Goal: Navigation & Orientation: Find specific page/section

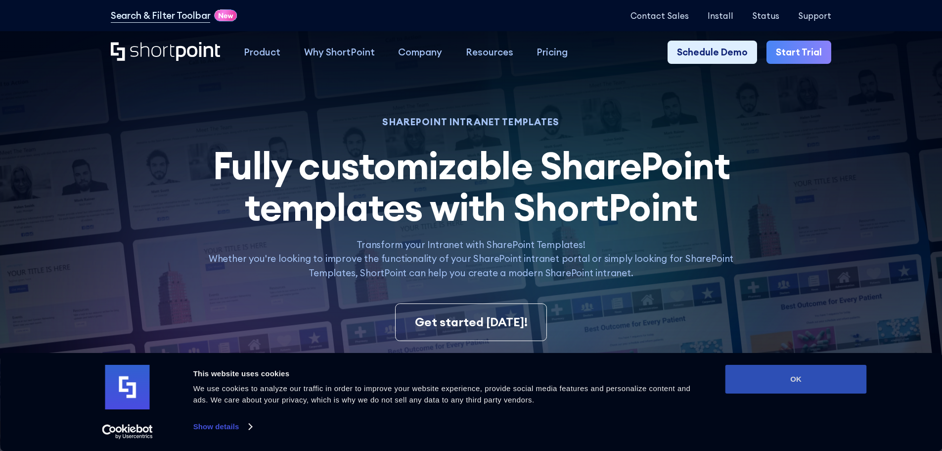
click at [799, 377] on button "OK" at bounding box center [796, 379] width 141 height 29
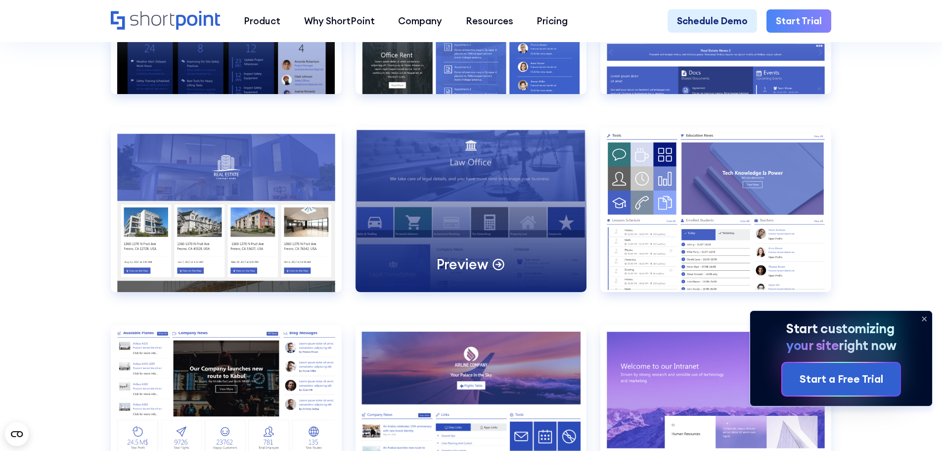
scroll to position [1237, 0]
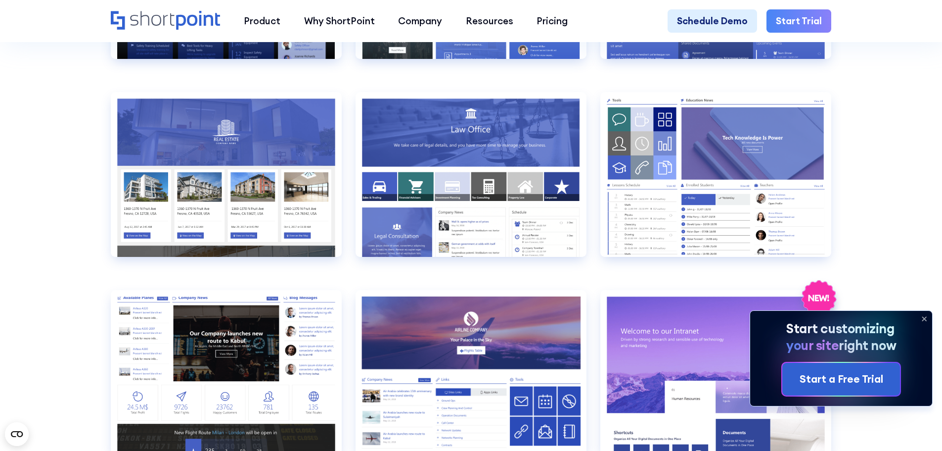
click at [923, 316] on icon at bounding box center [925, 319] width 16 height 16
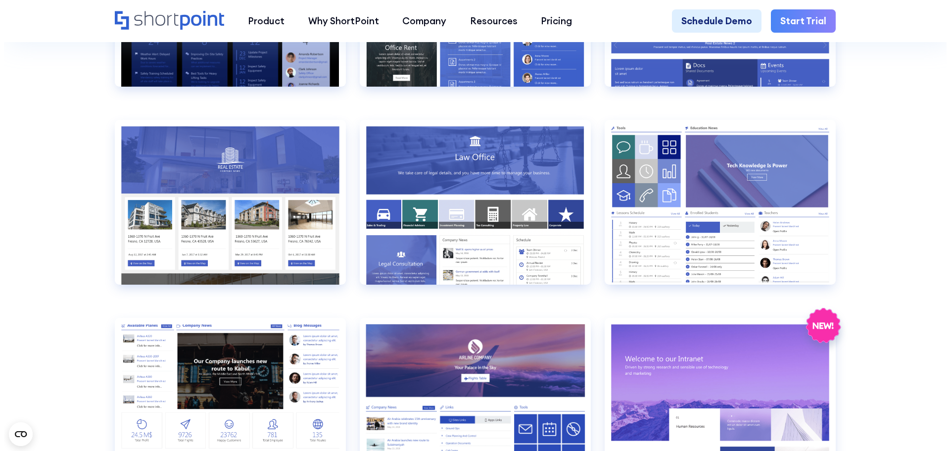
scroll to position [1187, 0]
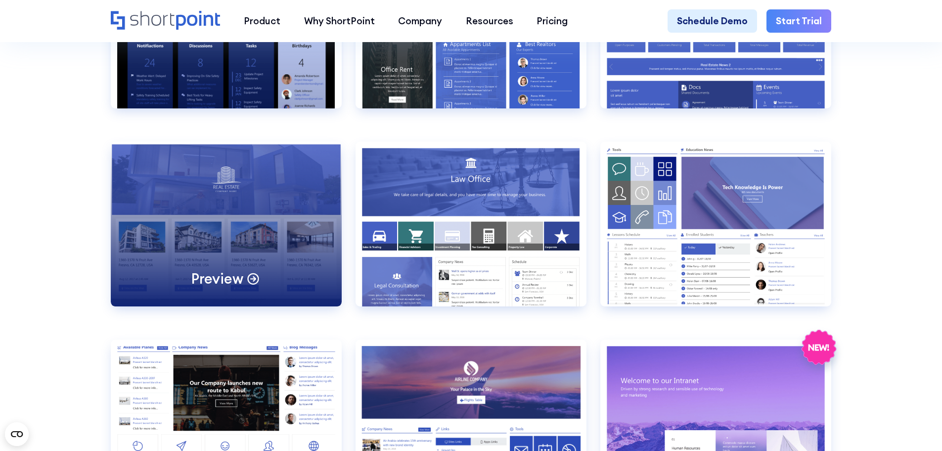
click at [253, 285] on icon at bounding box center [253, 278] width 14 height 14
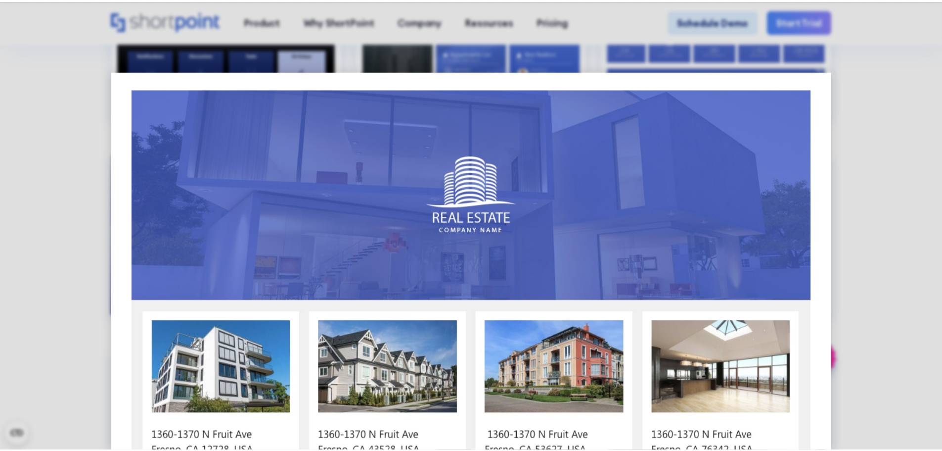
scroll to position [0, 0]
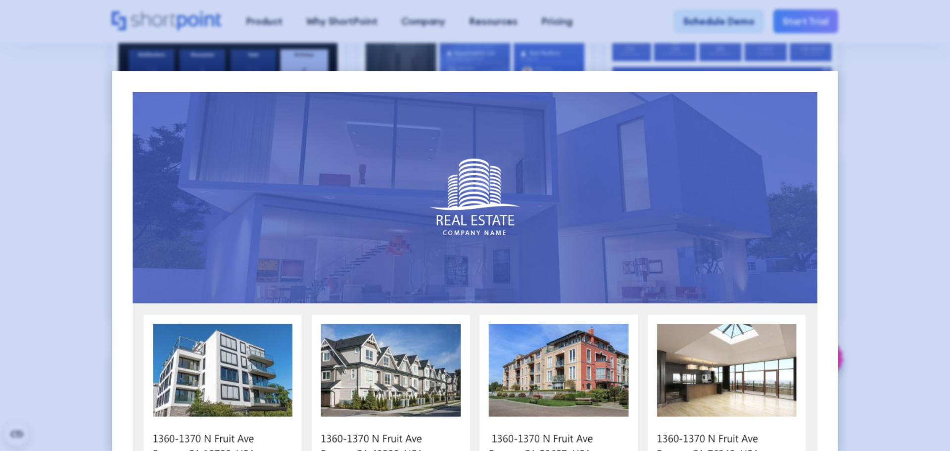
click at [884, 87] on div at bounding box center [475, 225] width 950 height 451
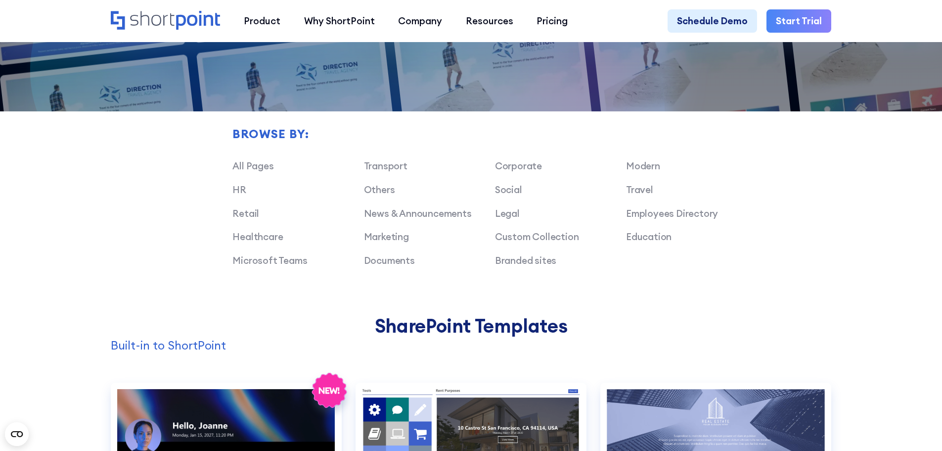
scroll to position [742, 0]
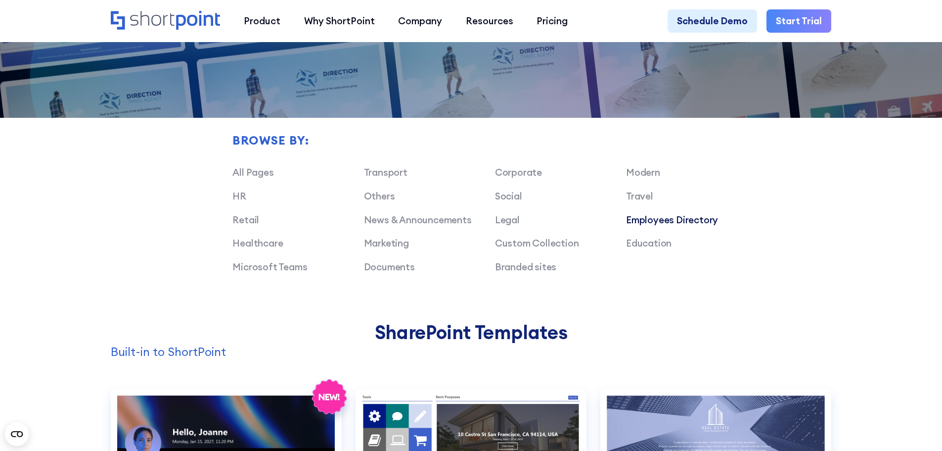
click at [647, 226] on link "Employees Directory" at bounding box center [672, 220] width 92 height 12
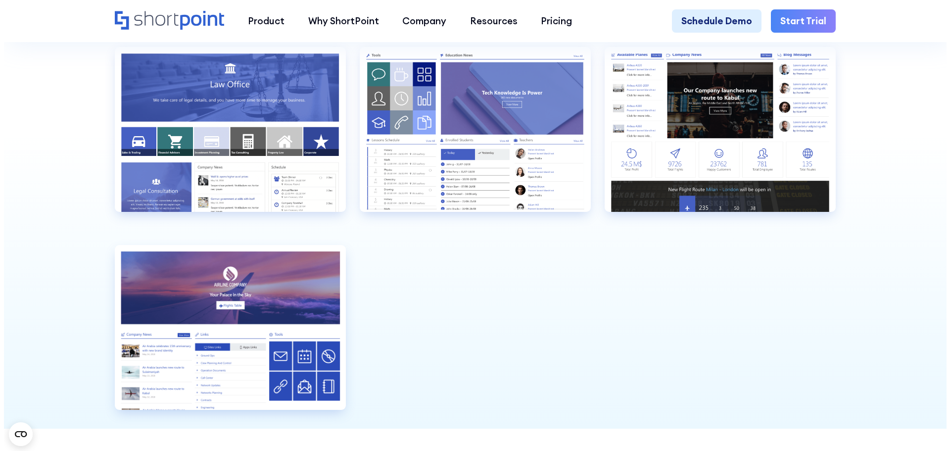
scroll to position [989, 0]
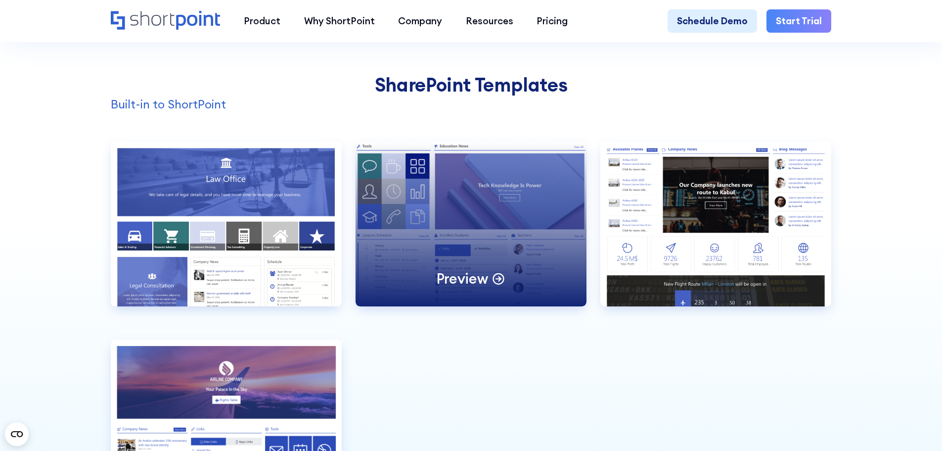
click at [468, 282] on p "Preview" at bounding box center [462, 278] width 51 height 18
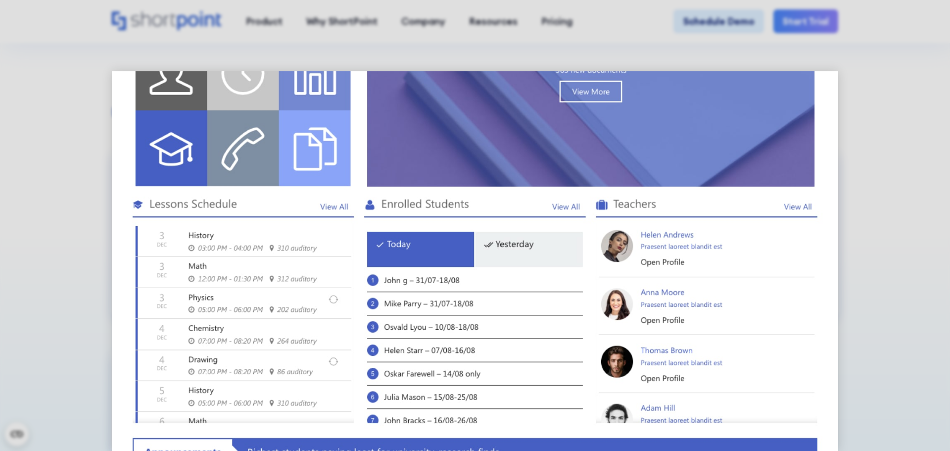
scroll to position [198, 0]
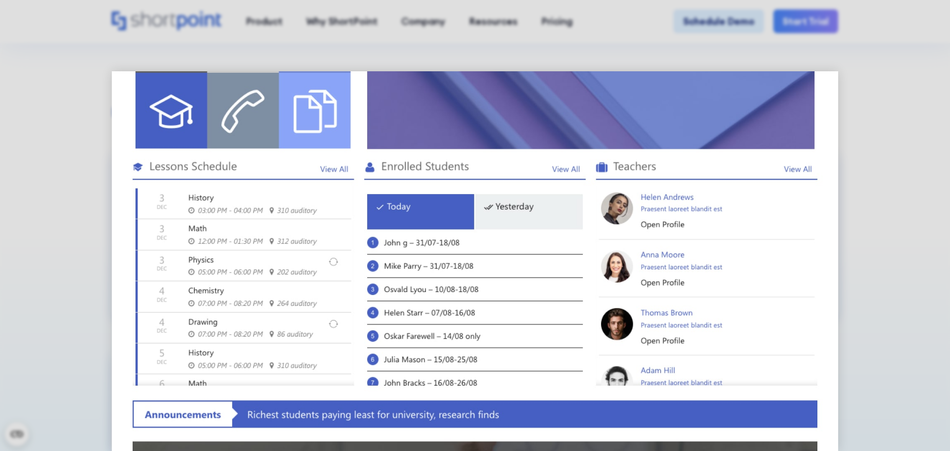
click at [400, 237] on img at bounding box center [475, 425] width 727 height 1104
click at [403, 255] on img at bounding box center [475, 425] width 727 height 1104
click at [402, 277] on img at bounding box center [475, 425] width 727 height 1104
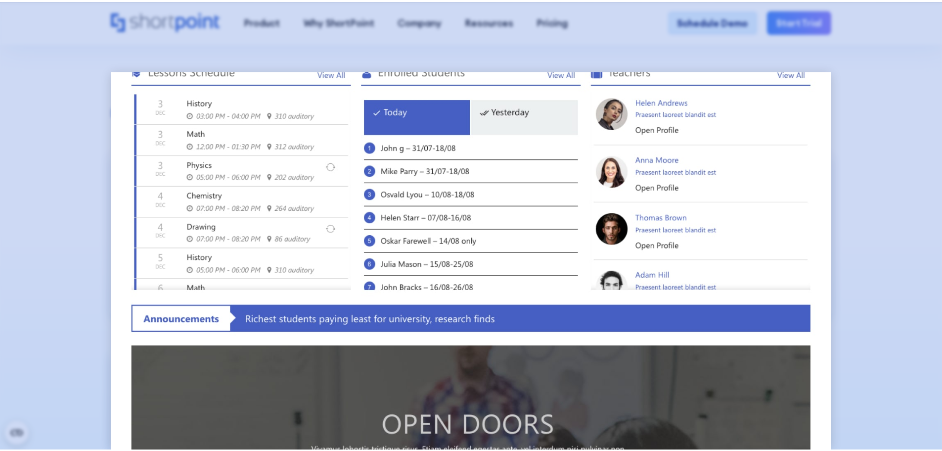
scroll to position [297, 0]
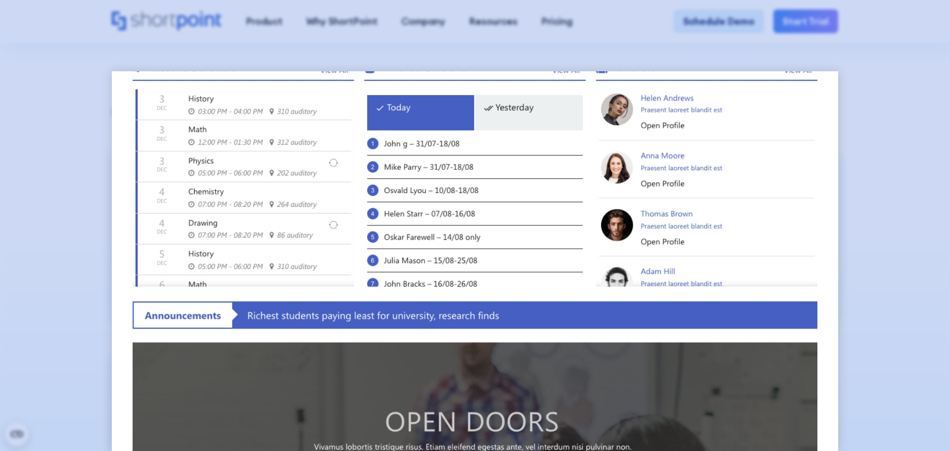
click at [1, 37] on div at bounding box center [475, 225] width 950 height 451
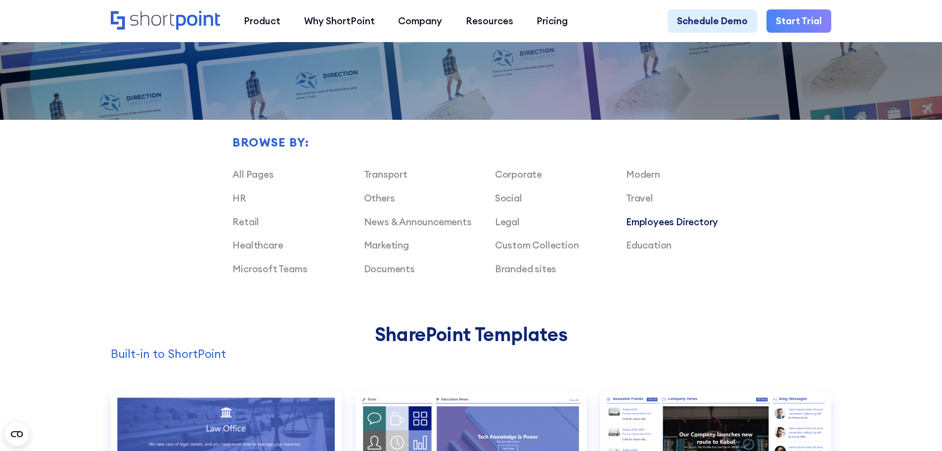
scroll to position [841, 0]
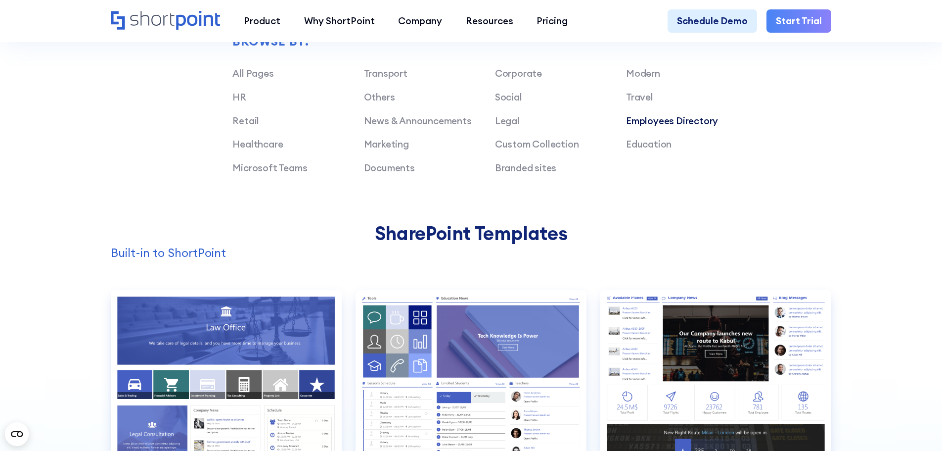
click at [675, 127] on link "Employees Directory" at bounding box center [672, 121] width 92 height 12
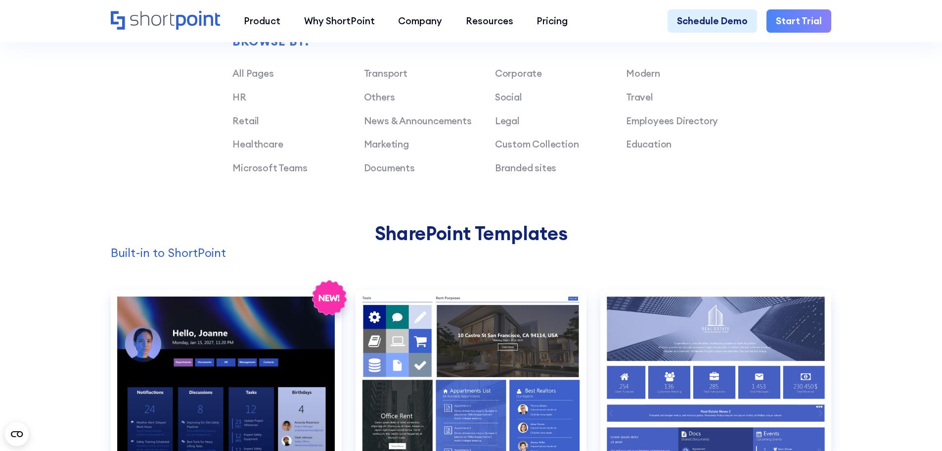
click at [250, 88] on div "Transport Corporate Modern HR Others Social Travel Retail News & Announcements …" at bounding box center [494, 125] width 525 height 118
drag, startPoint x: 258, startPoint y: 71, endPoint x: 258, endPoint y: 81, distance: 10.4
click at [258, 71] on div "Browse by: All Pages Transport Corporate Modern HR Others Social Travel Retail …" at bounding box center [494, 109] width 525 height 149
click at [258, 79] on link "All Pages" at bounding box center [252, 73] width 41 height 12
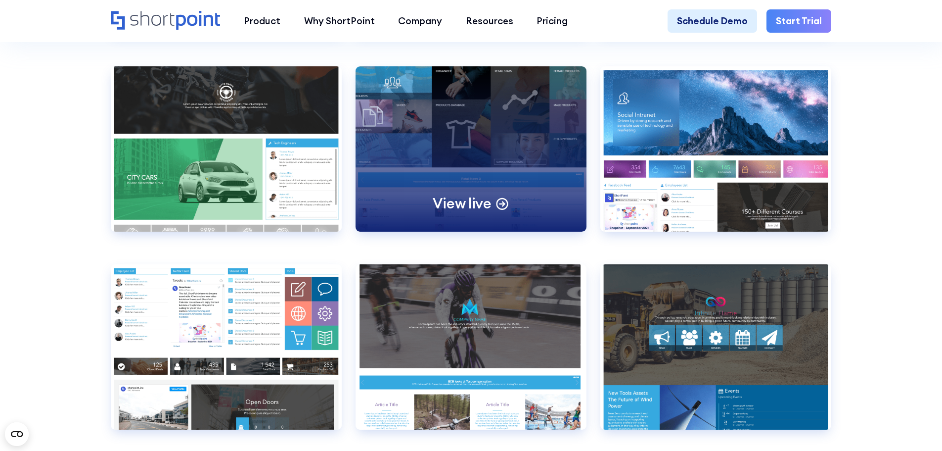
scroll to position [7222, 0]
